Goal: Task Accomplishment & Management: Manage account settings

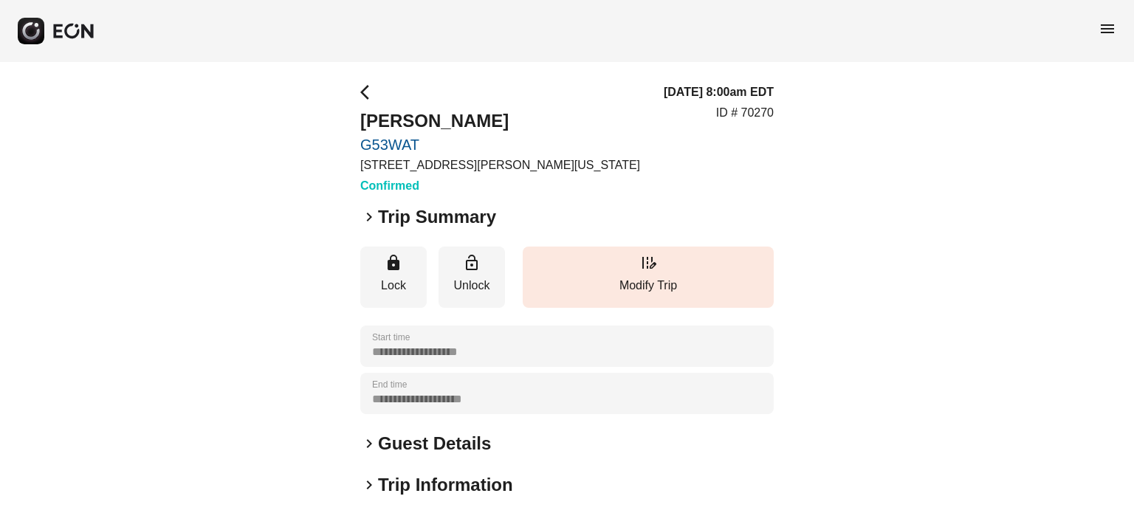
click at [488, 436] on h2 "Guest Details" at bounding box center [434, 444] width 113 height 24
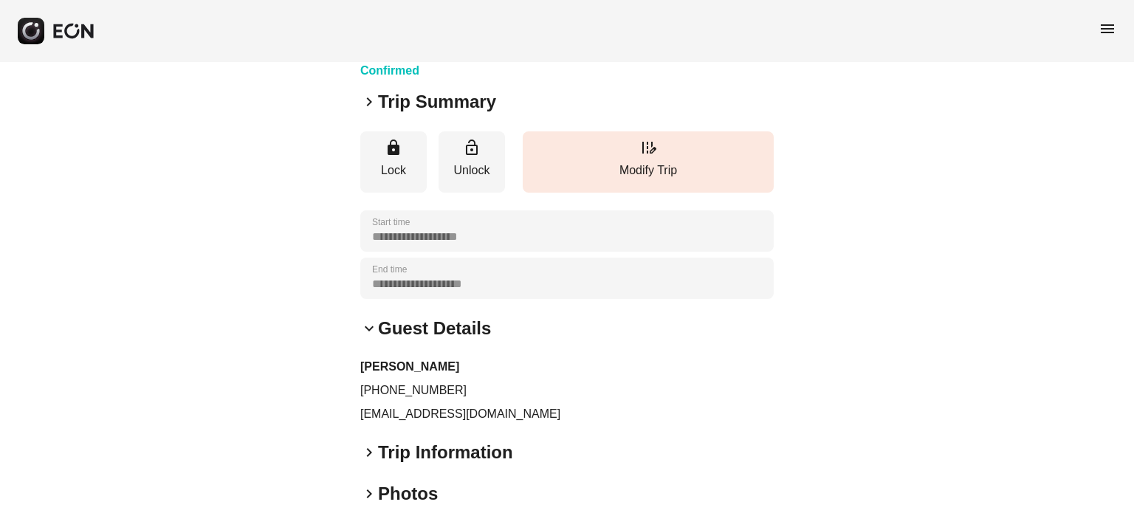
scroll to position [117, 0]
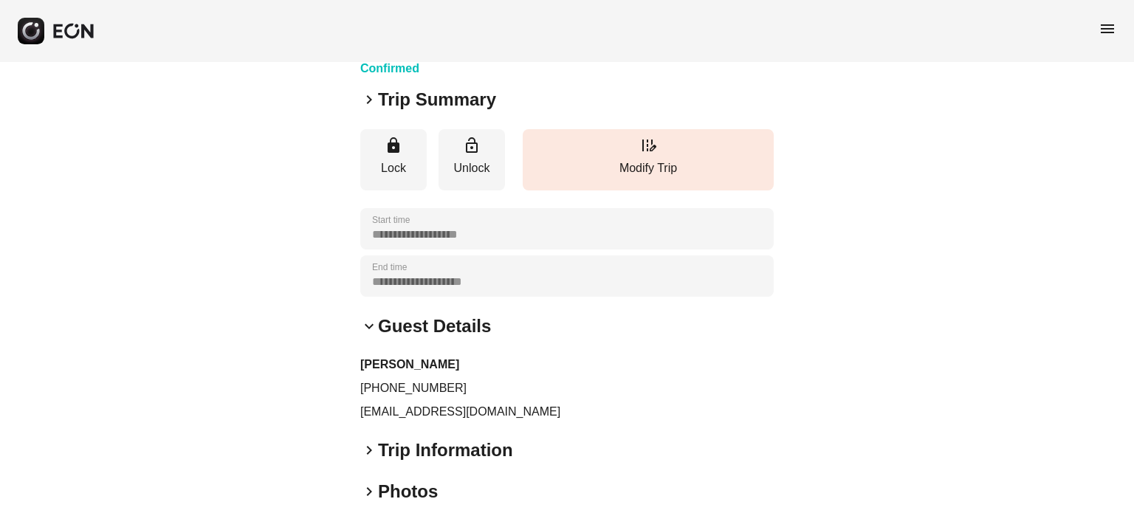
click at [464, 408] on p "prh253@nyu.edu" at bounding box center [567, 412] width 414 height 18
copy div "prh253@nyu.edu keyboard_arrow_right"
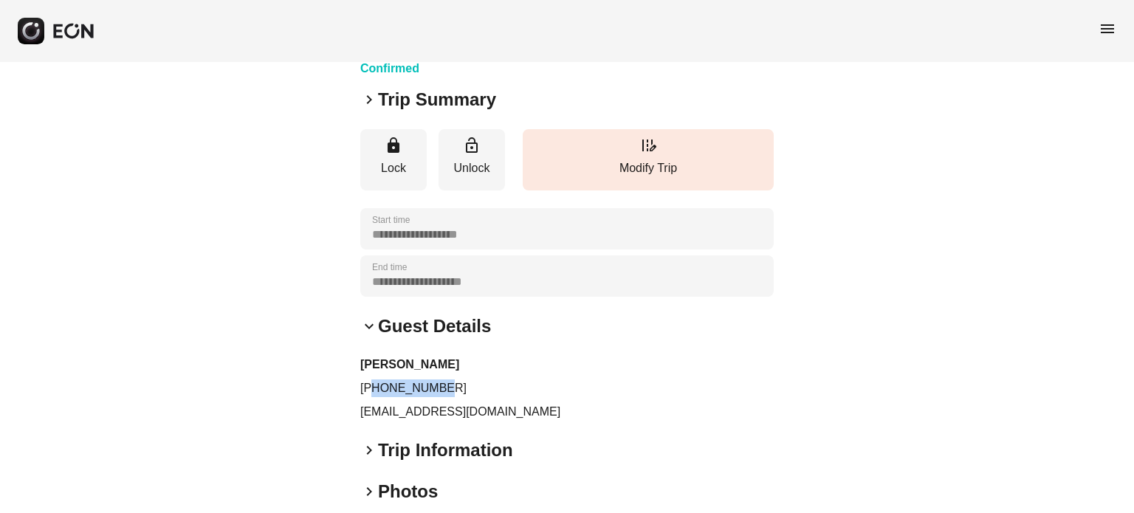
drag, startPoint x: 444, startPoint y: 380, endPoint x: 372, endPoint y: 387, distance: 72.0
click at [372, 387] on p "+19174701378" at bounding box center [567, 389] width 414 height 18
copy p "9174701378"
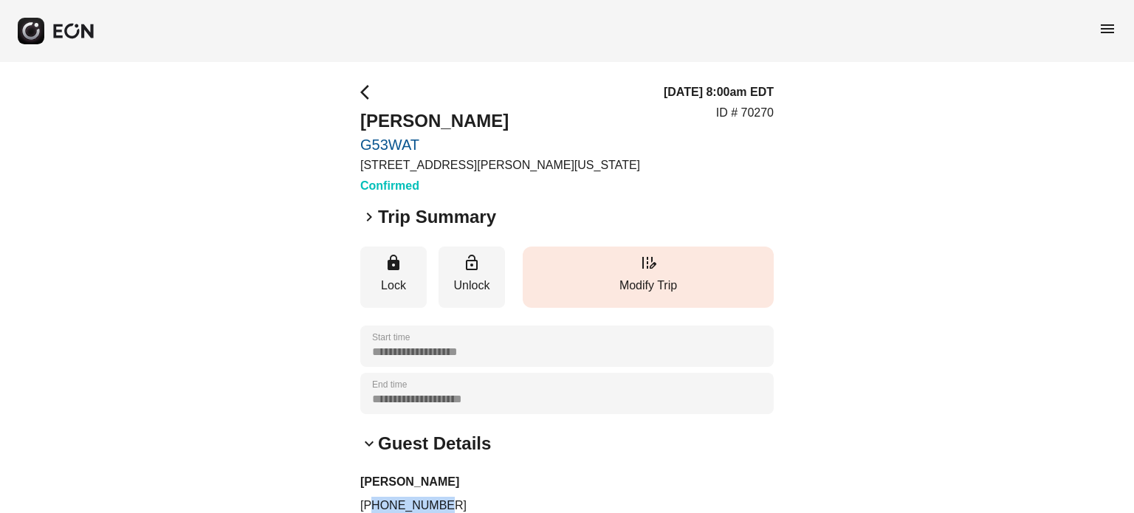
click at [623, 258] on button "edit_road Modify Trip" at bounding box center [648, 277] width 251 height 61
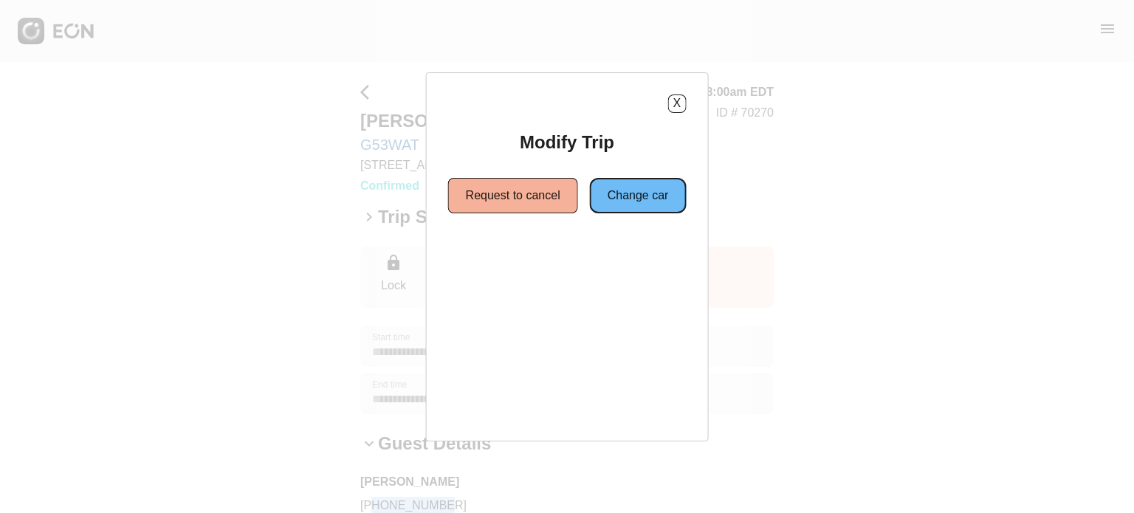
click at [630, 193] on button "Change car" at bounding box center [638, 195] width 97 height 35
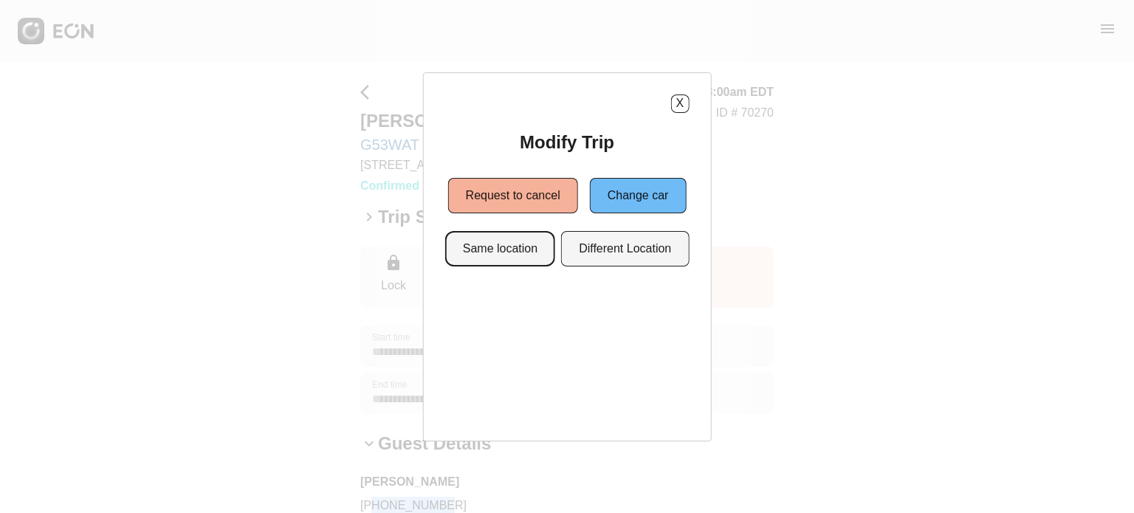
click at [540, 247] on button "Same location" at bounding box center [500, 248] width 110 height 35
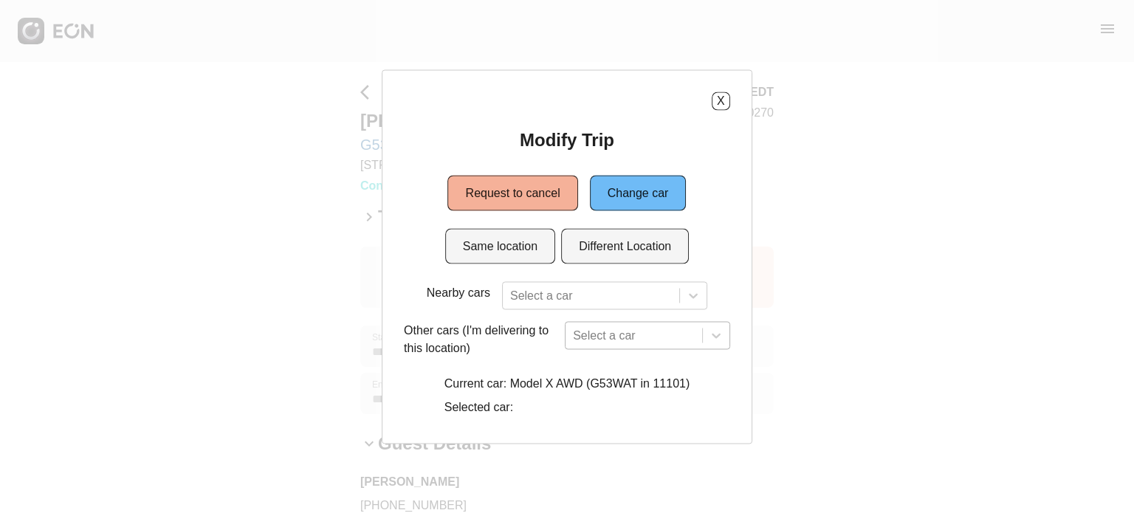
scroll to position [134, 0]
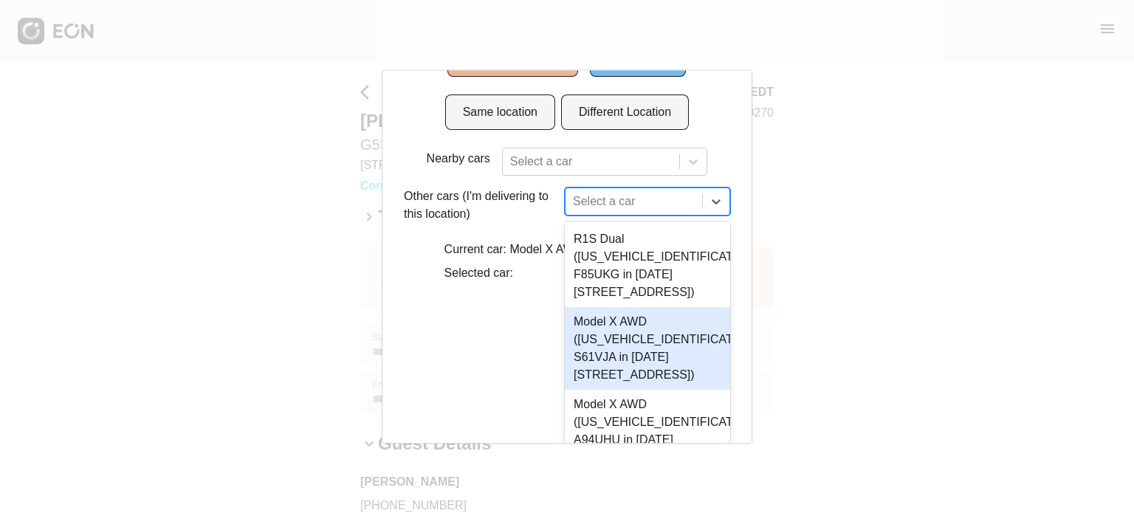
click at [621, 212] on div at bounding box center [634, 201] width 122 height 21
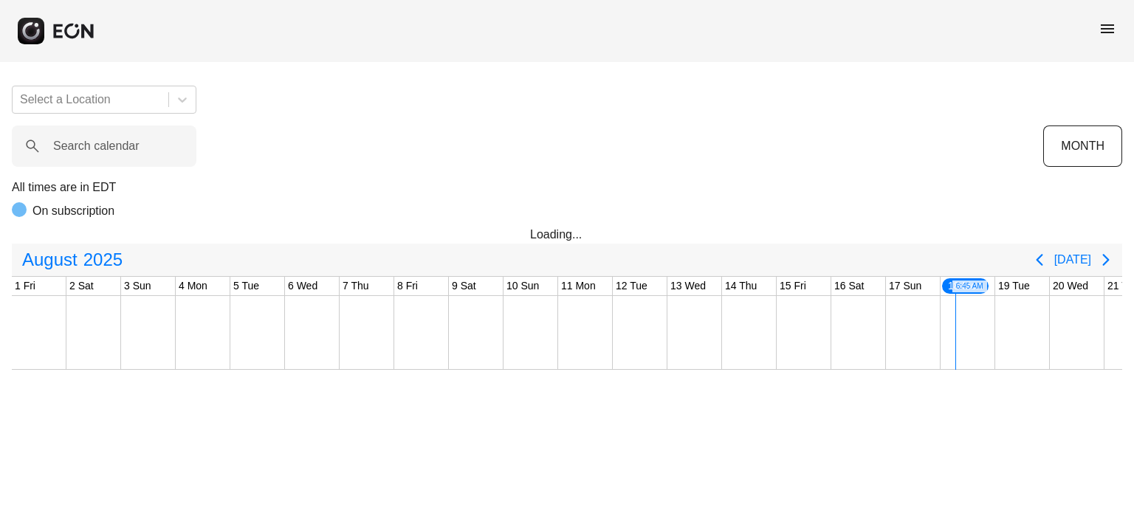
scroll to position [0, 583]
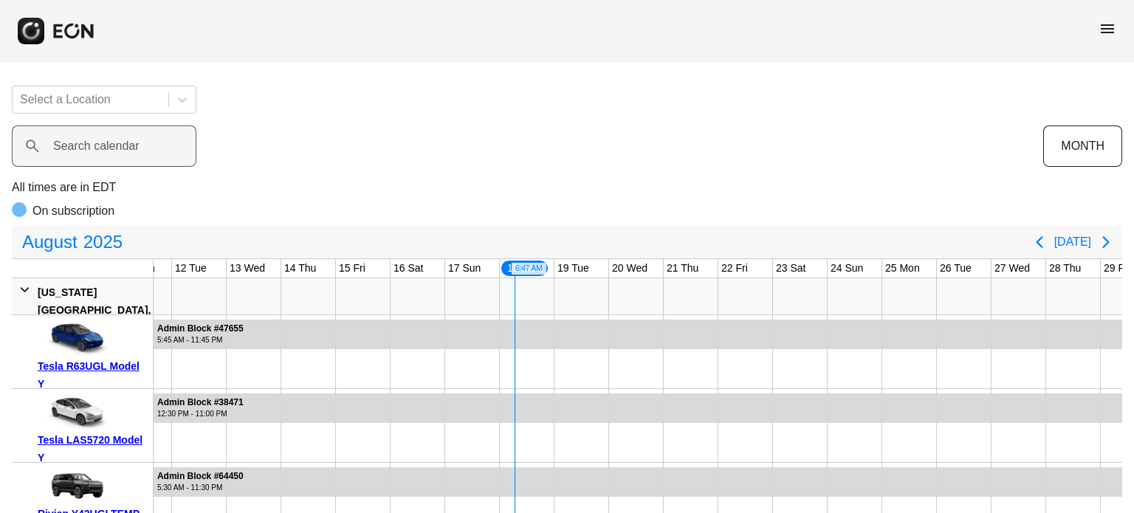
click at [69, 143] on label "Search calendar" at bounding box center [96, 146] width 86 height 18
click at [69, 143] on calendar "Search calendar" at bounding box center [104, 146] width 185 height 41
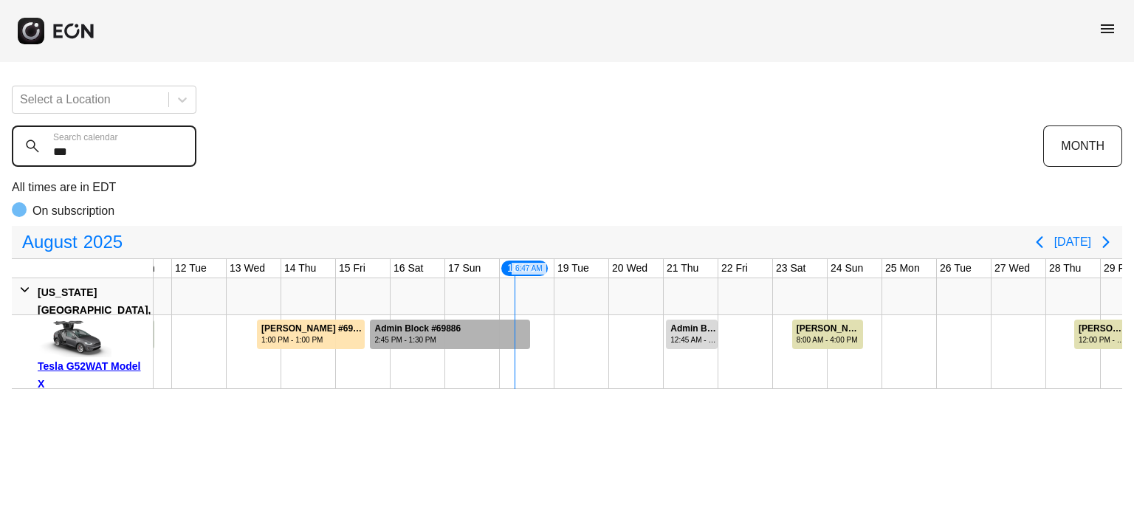
type calendar "***"
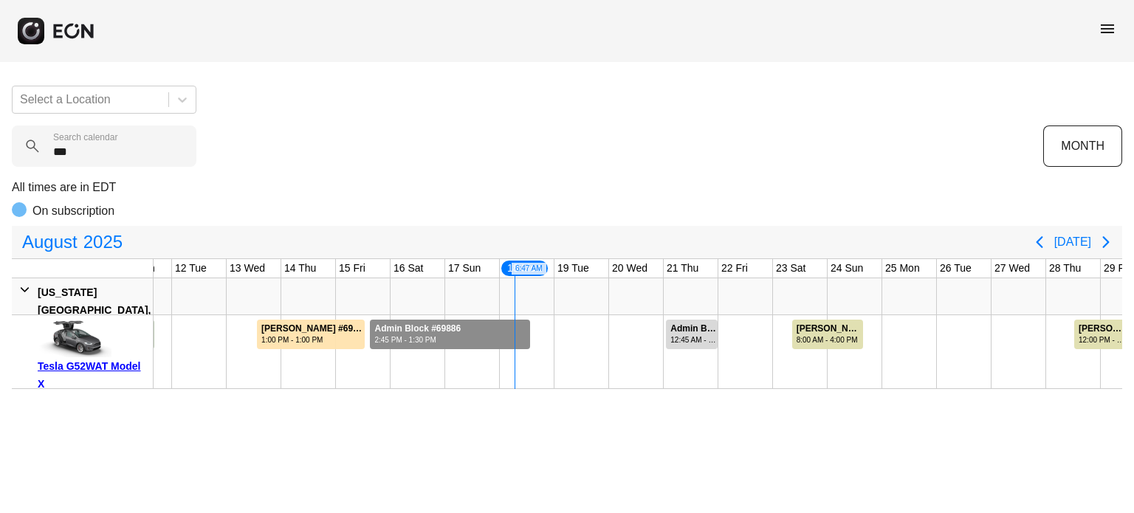
click at [481, 327] on div at bounding box center [450, 335] width 160 height 30
click at [97, 140] on label "Search calendar" at bounding box center [85, 137] width 64 height 12
click at [97, 140] on calendar "***" at bounding box center [104, 146] width 185 height 41
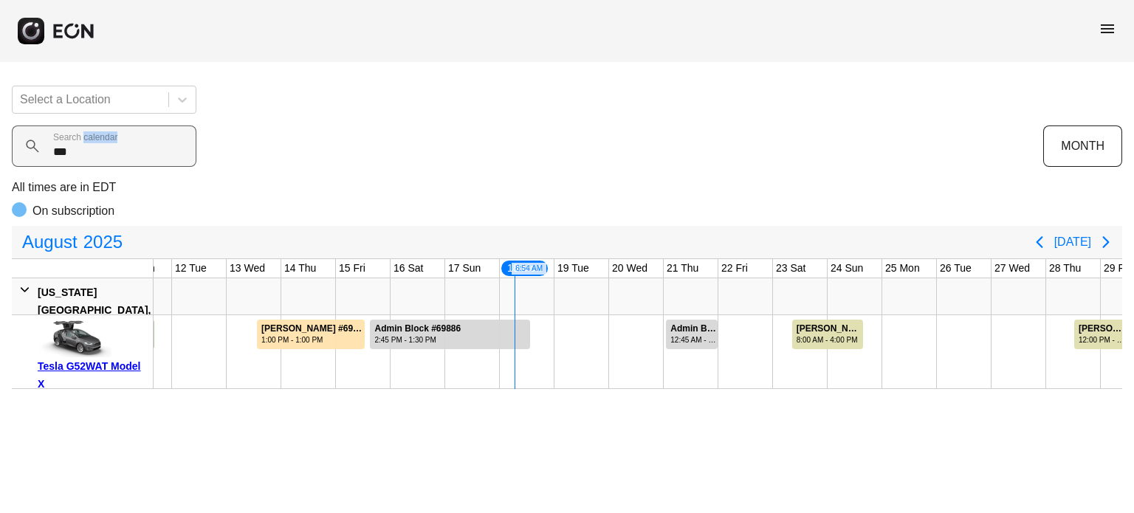
click at [97, 140] on label "Search calendar" at bounding box center [85, 137] width 64 height 12
click at [97, 140] on calendar "***" at bounding box center [104, 146] width 185 height 41
click at [95, 144] on calendar "***" at bounding box center [104, 146] width 185 height 41
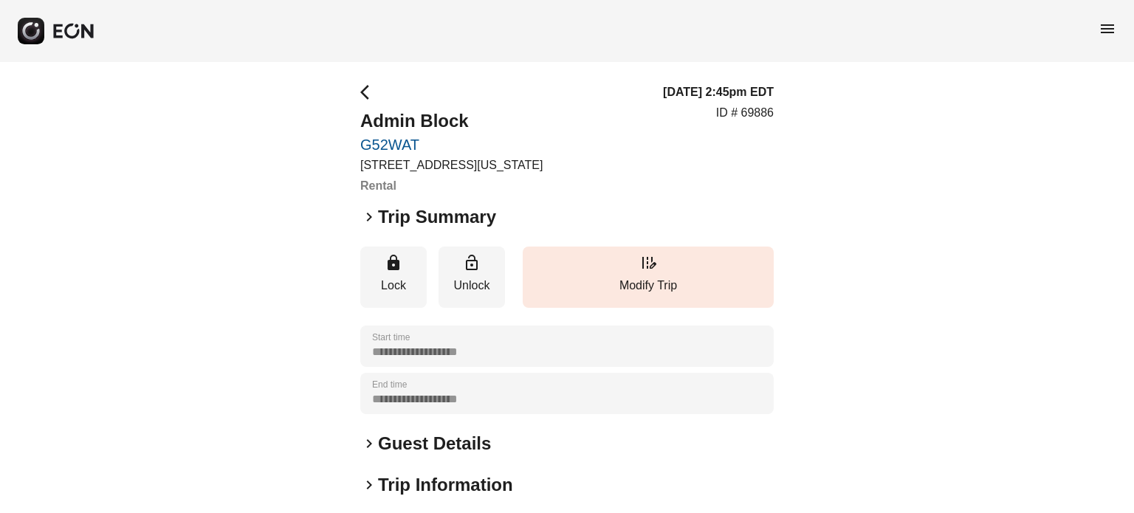
scroll to position [270, 0]
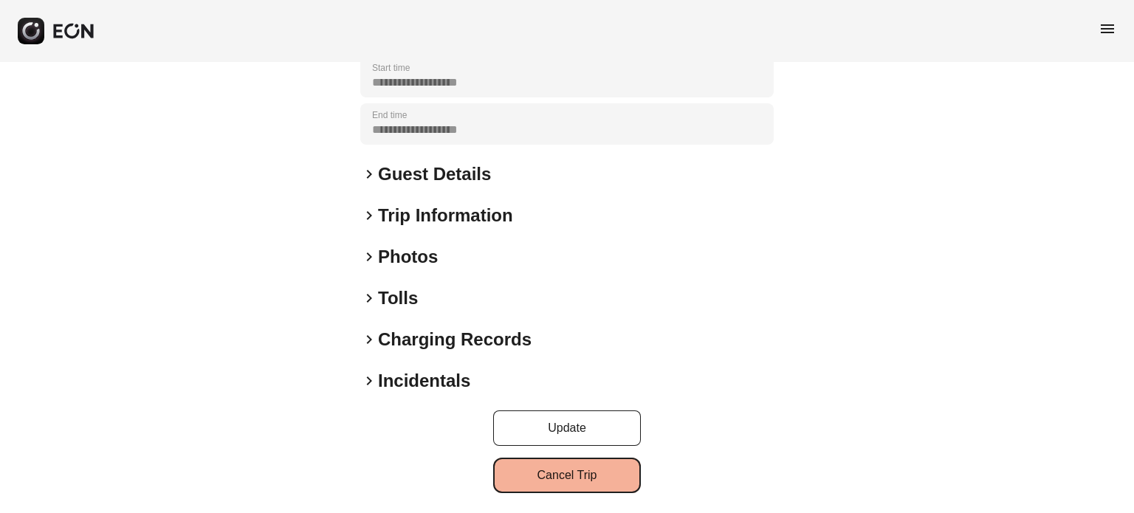
click at [561, 467] on button "Cancel Trip" at bounding box center [567, 475] width 148 height 35
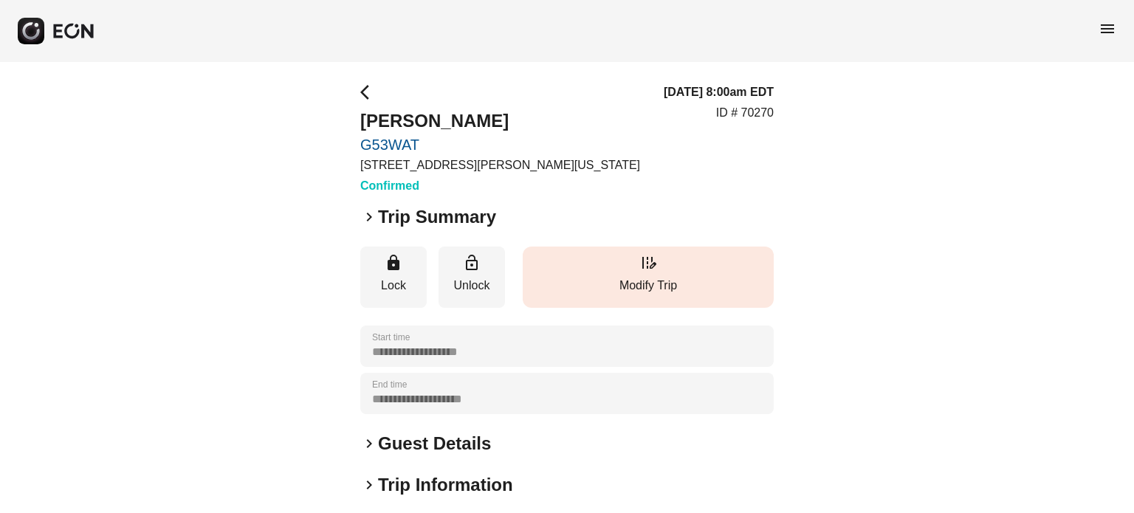
click at [645, 281] on p "Modify Trip" at bounding box center [648, 286] width 236 height 18
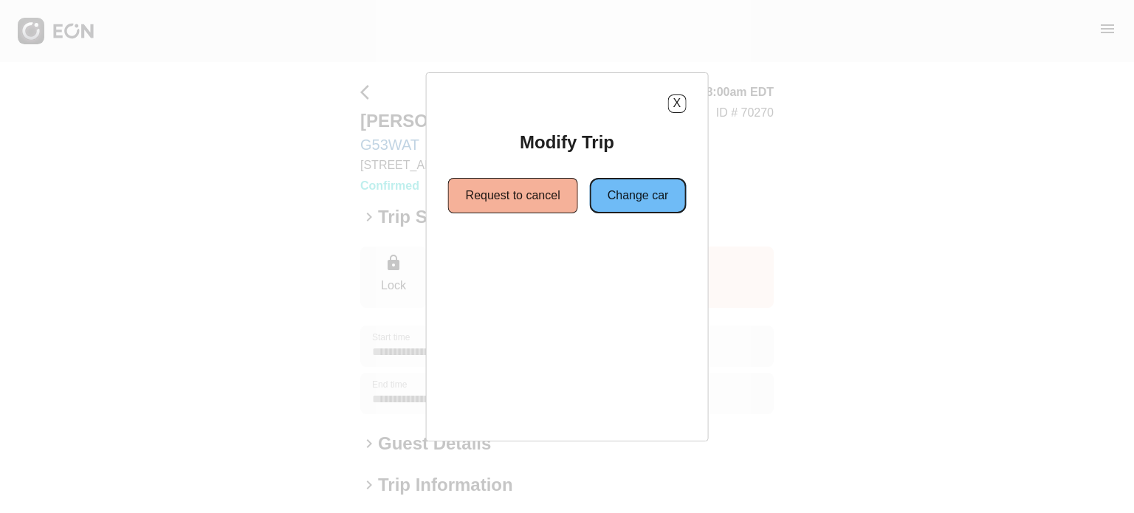
click at [648, 197] on button "Change car" at bounding box center [638, 195] width 97 height 35
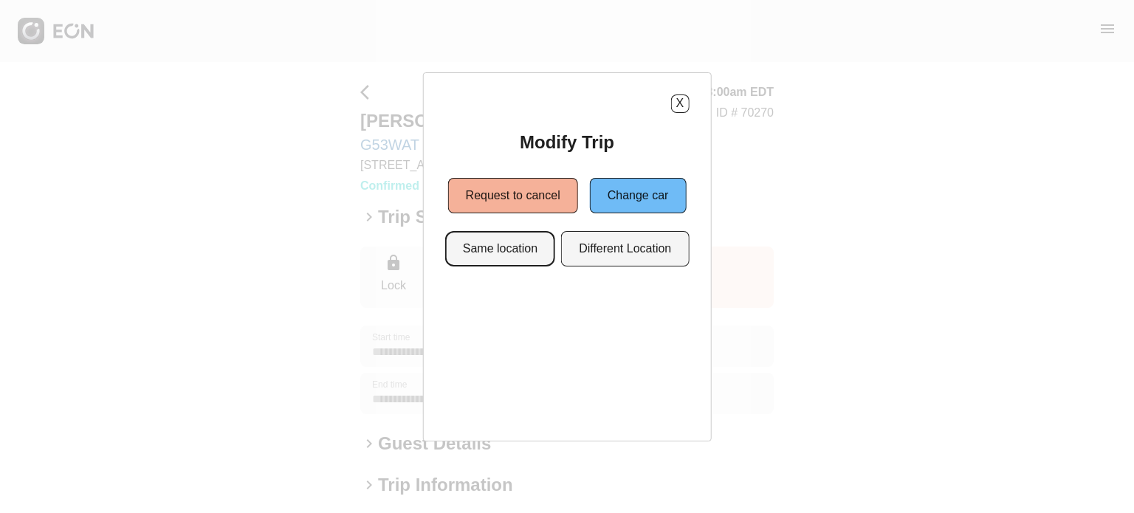
click at [528, 243] on button "Same location" at bounding box center [500, 248] width 110 height 35
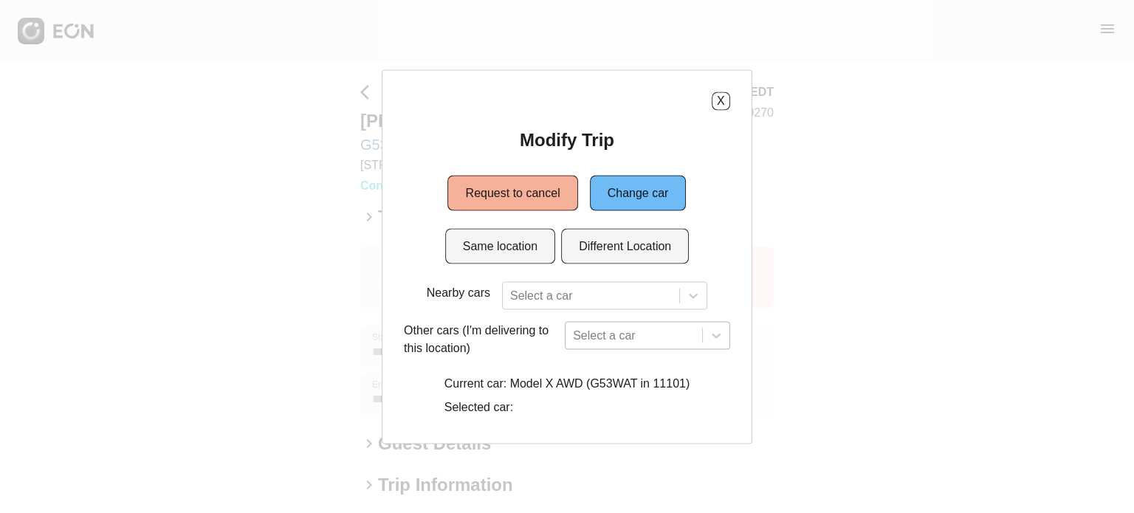
scroll to position [134, 0]
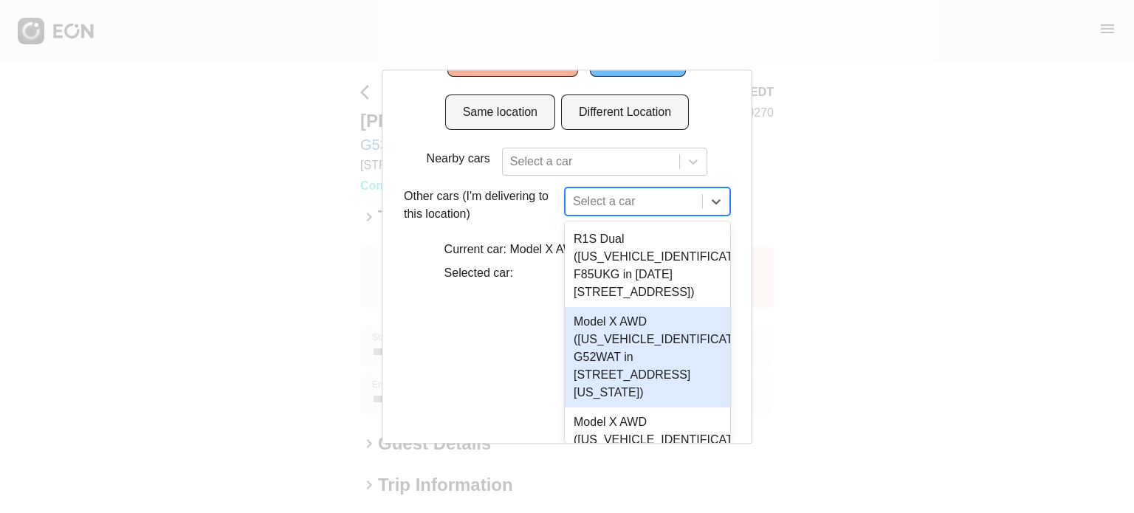
click at [610, 216] on div "4 results available. Use Up and Down to choose options, press Enter to select t…" at bounding box center [647, 202] width 165 height 28
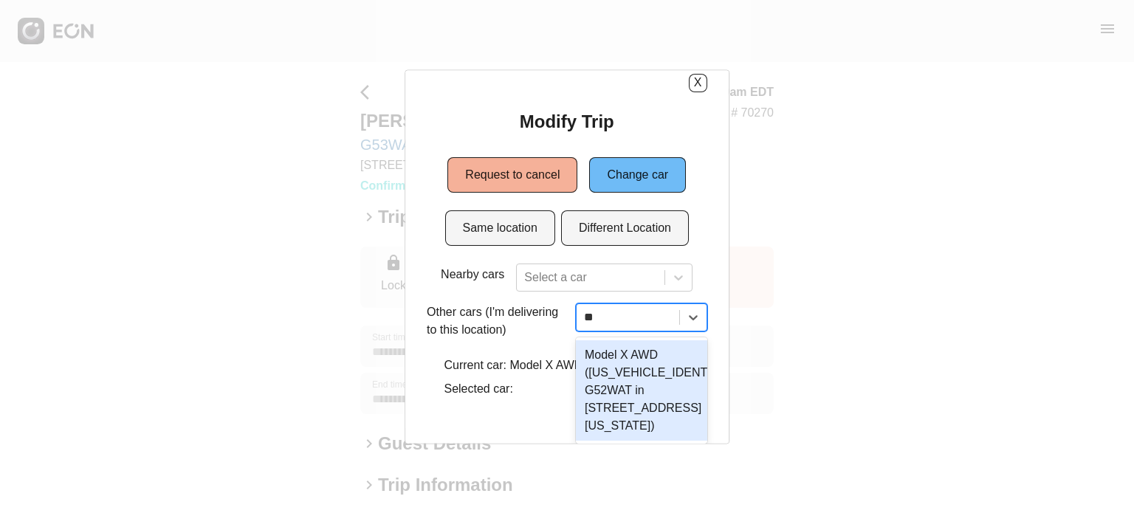
type input "***"
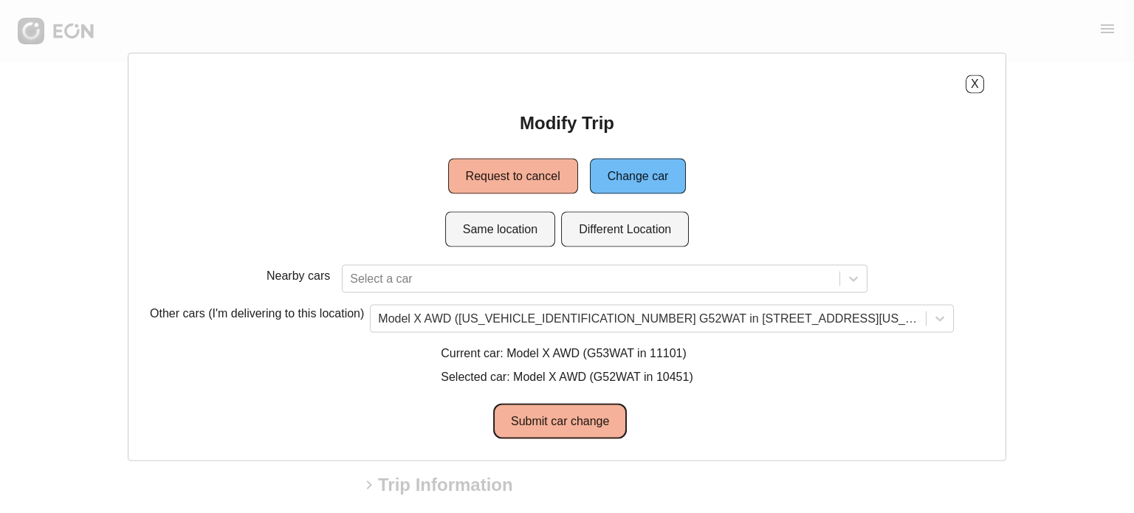
click at [557, 426] on button "Submit car change" at bounding box center [560, 420] width 134 height 35
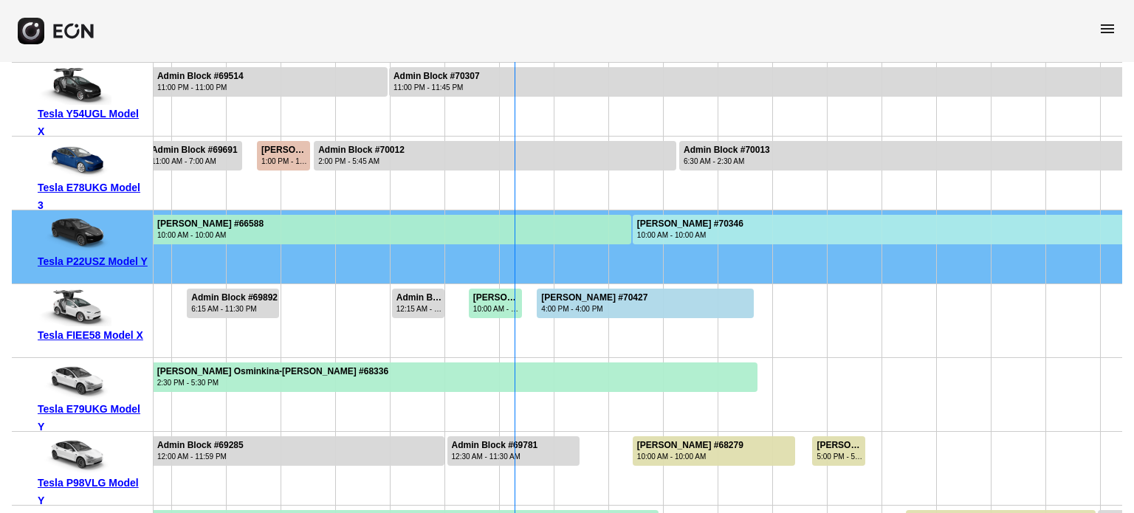
scroll to position [1981, 0]
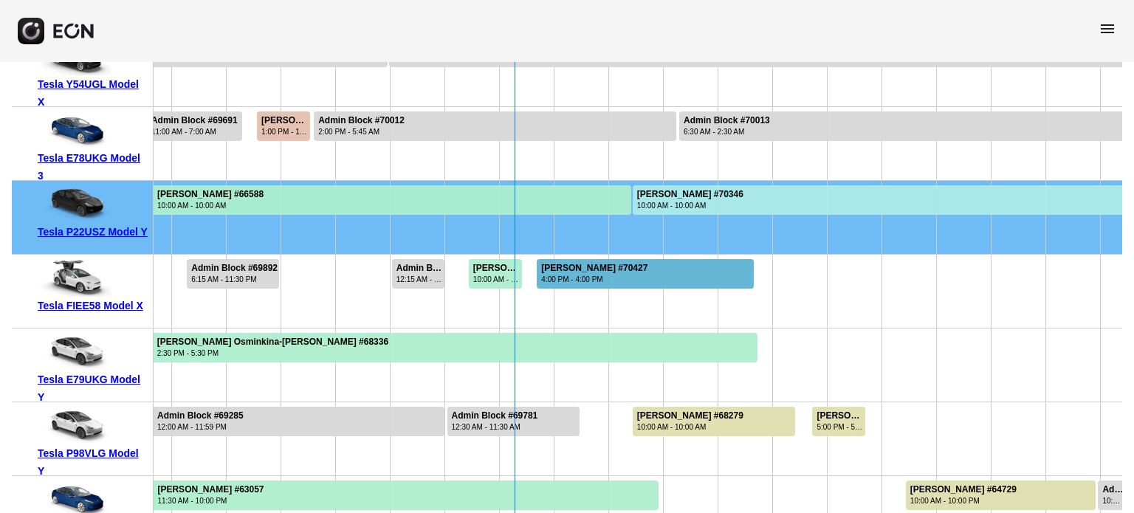
click at [555, 281] on div "4:00 PM - 4:00 PM" at bounding box center [594, 279] width 106 height 11
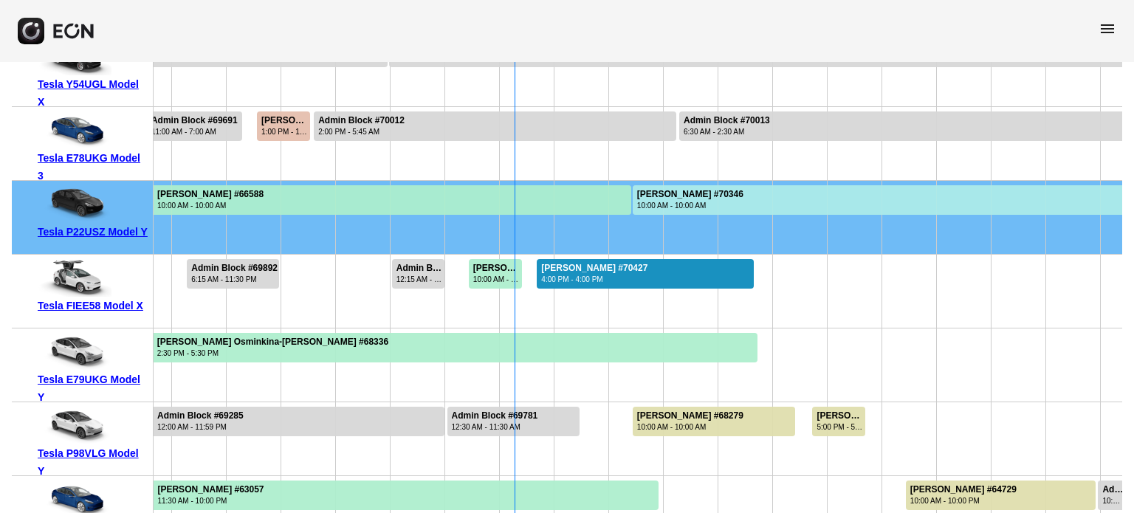
click at [555, 281] on div "4:00 PM - 4:00 PM" at bounding box center [594, 279] width 106 height 11
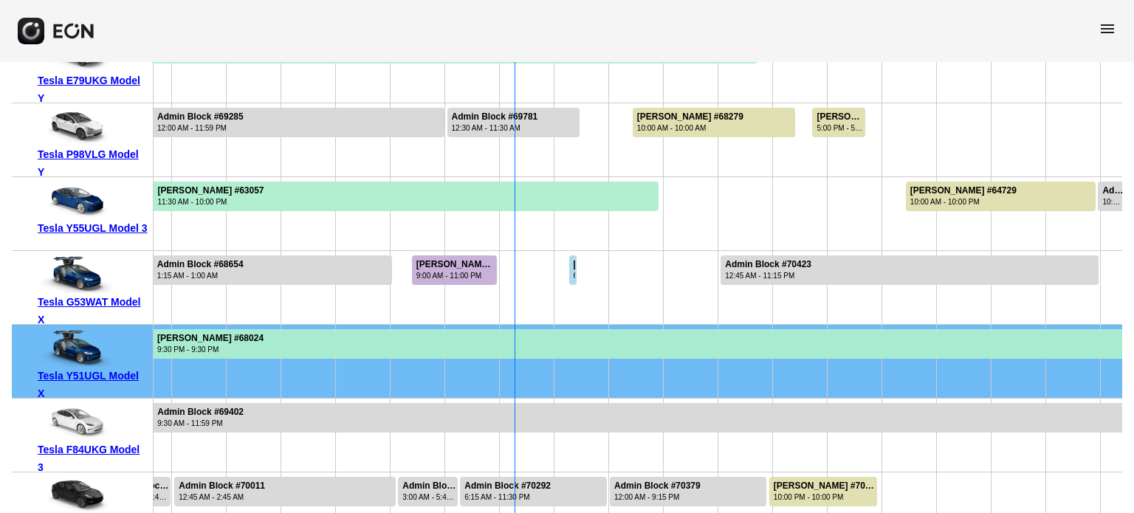
scroll to position [2368, 0]
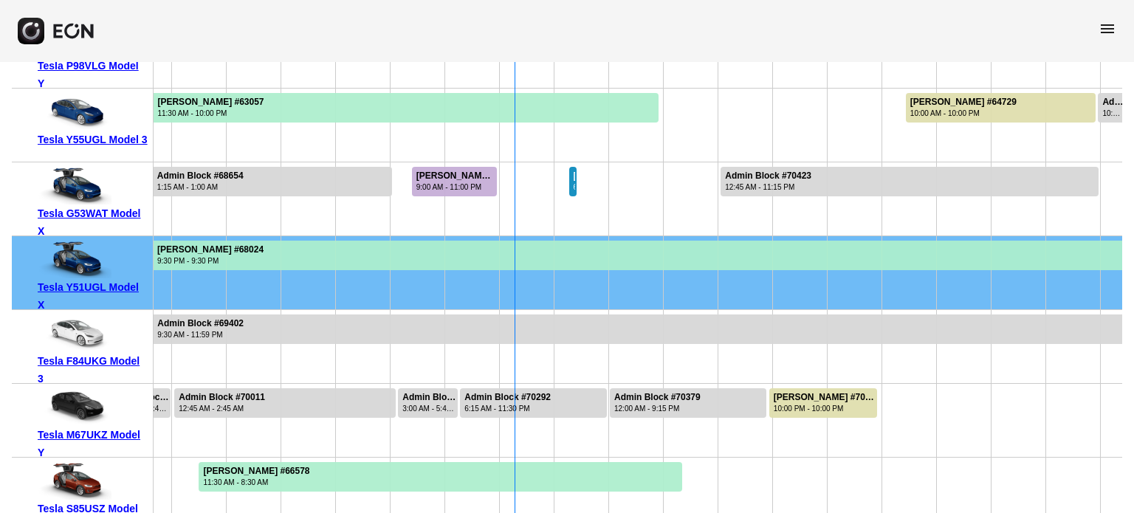
click at [576, 176] on div "kapil bhatia #70438 6:00 AM - 10:00 AM" at bounding box center [574, 182] width 9 height 30
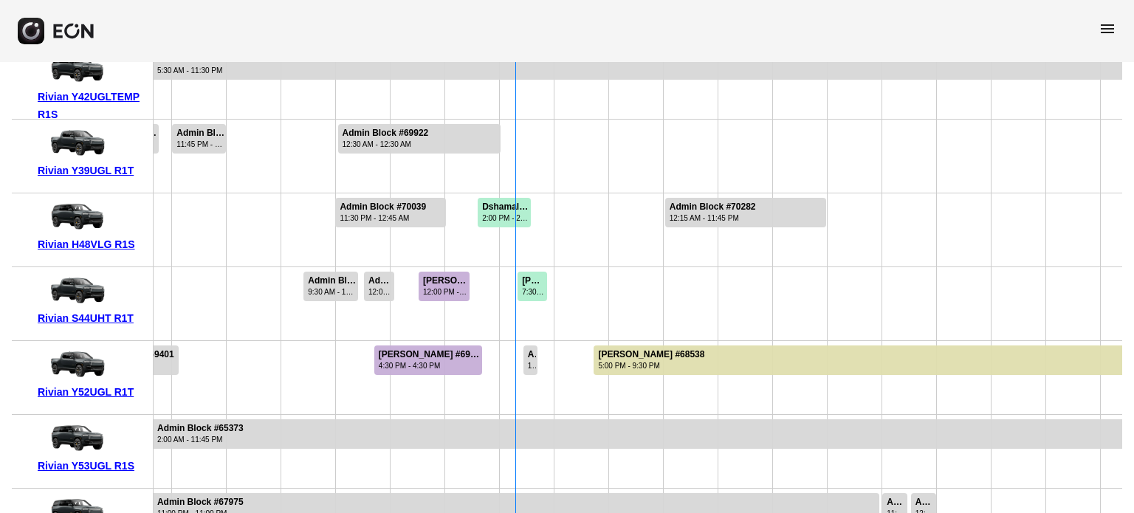
scroll to position [0, 0]
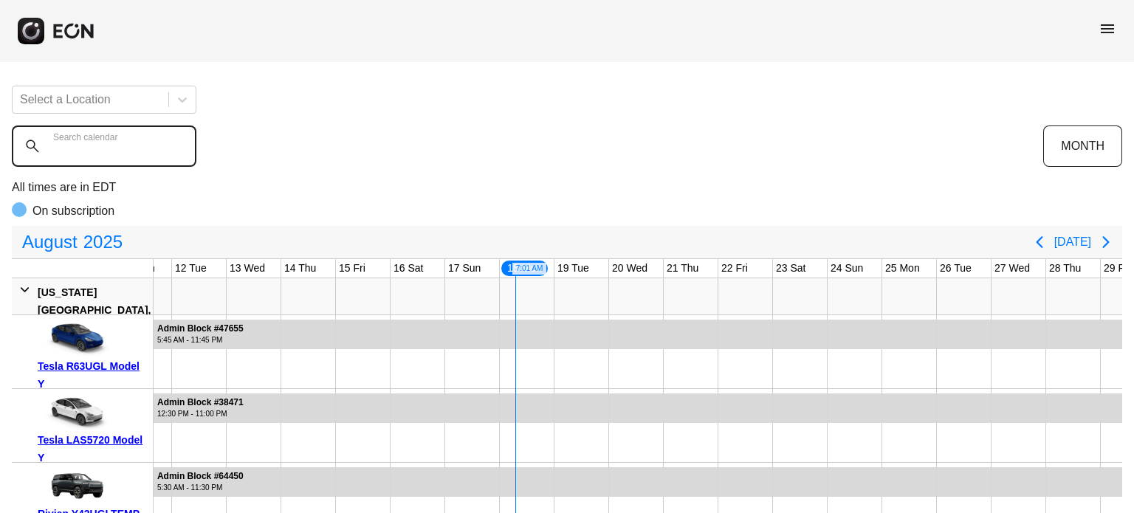
click at [128, 159] on calendar "Search calendar" at bounding box center [104, 146] width 185 height 41
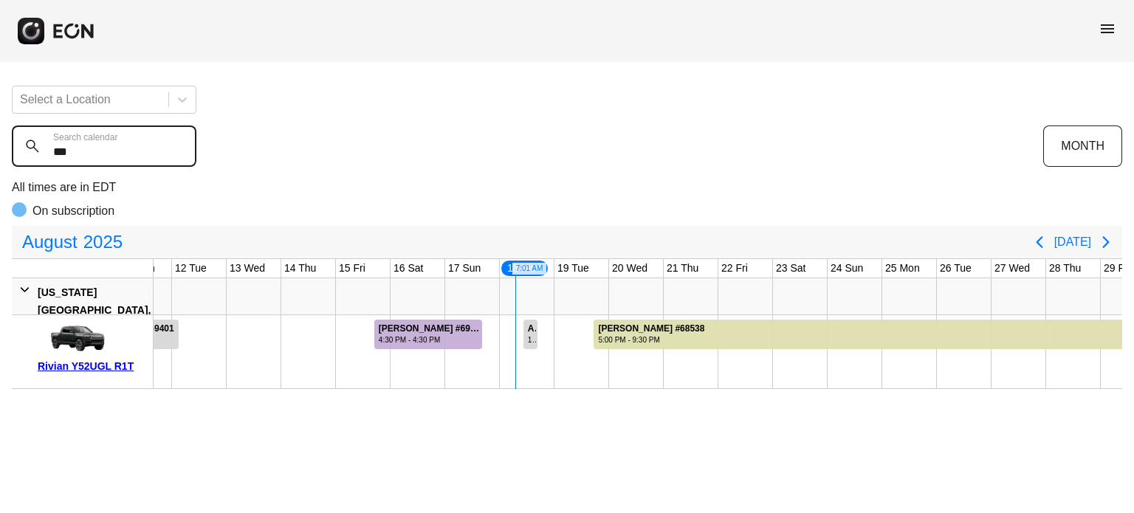
type calendar "***"
drag, startPoint x: 488, startPoint y: 329, endPoint x: 501, endPoint y: 329, distance: 12.6
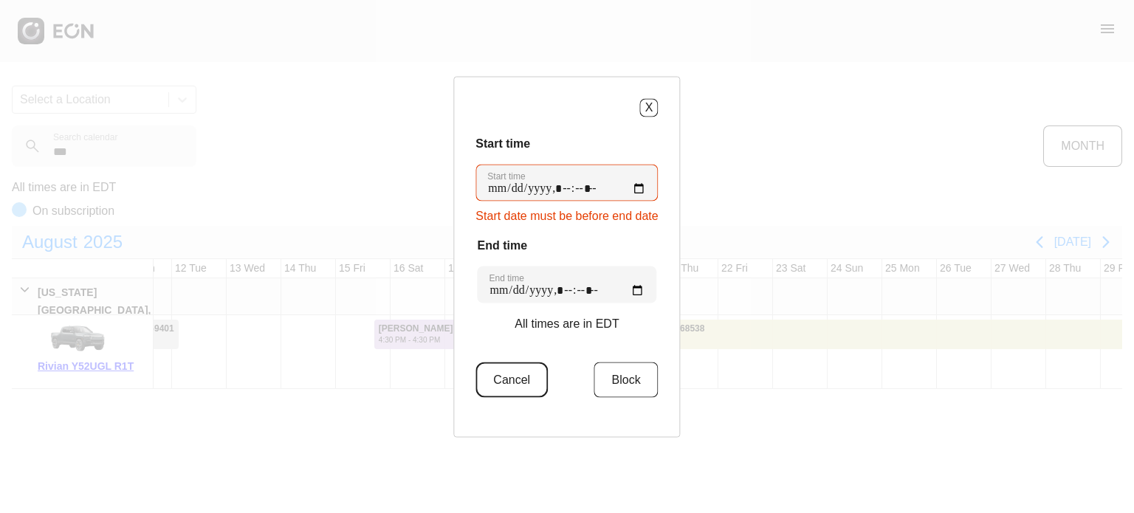
click at [521, 380] on button "Cancel" at bounding box center [512, 379] width 72 height 35
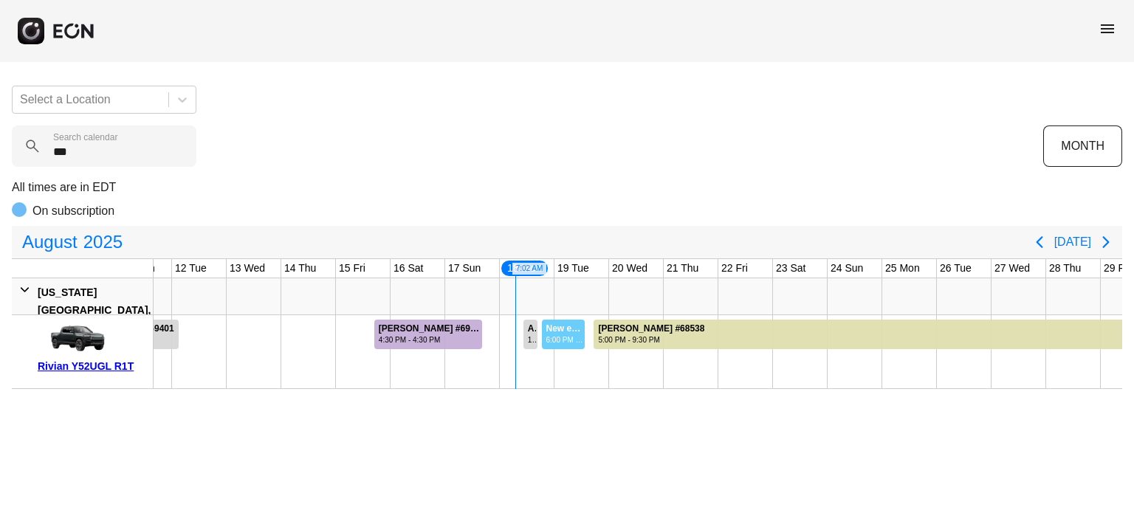
drag, startPoint x: 541, startPoint y: 335, endPoint x: 585, endPoint y: 335, distance: 44.3
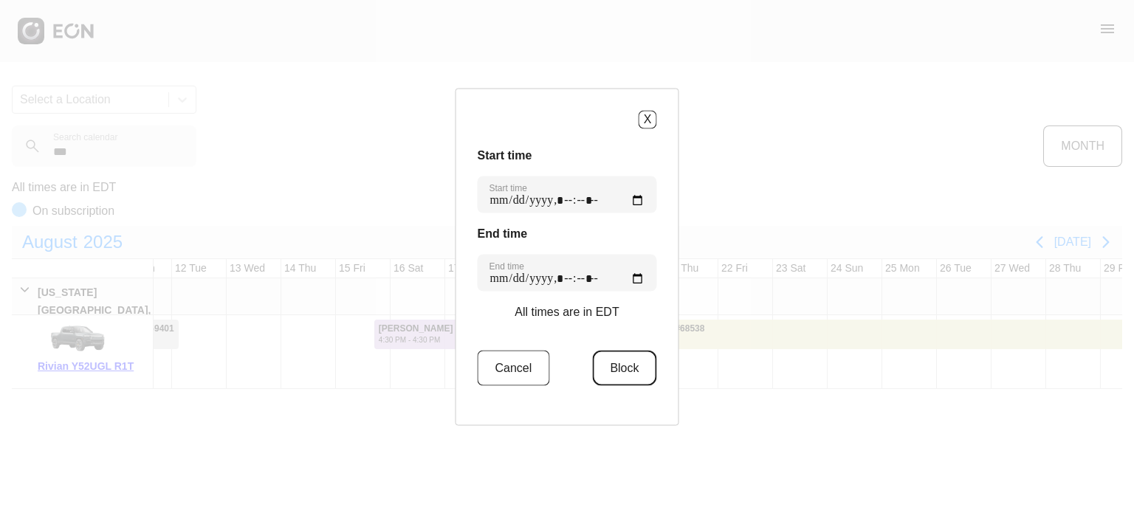
click at [619, 360] on button "Block" at bounding box center [624, 367] width 64 height 35
